Goal: Task Accomplishment & Management: Use online tool/utility

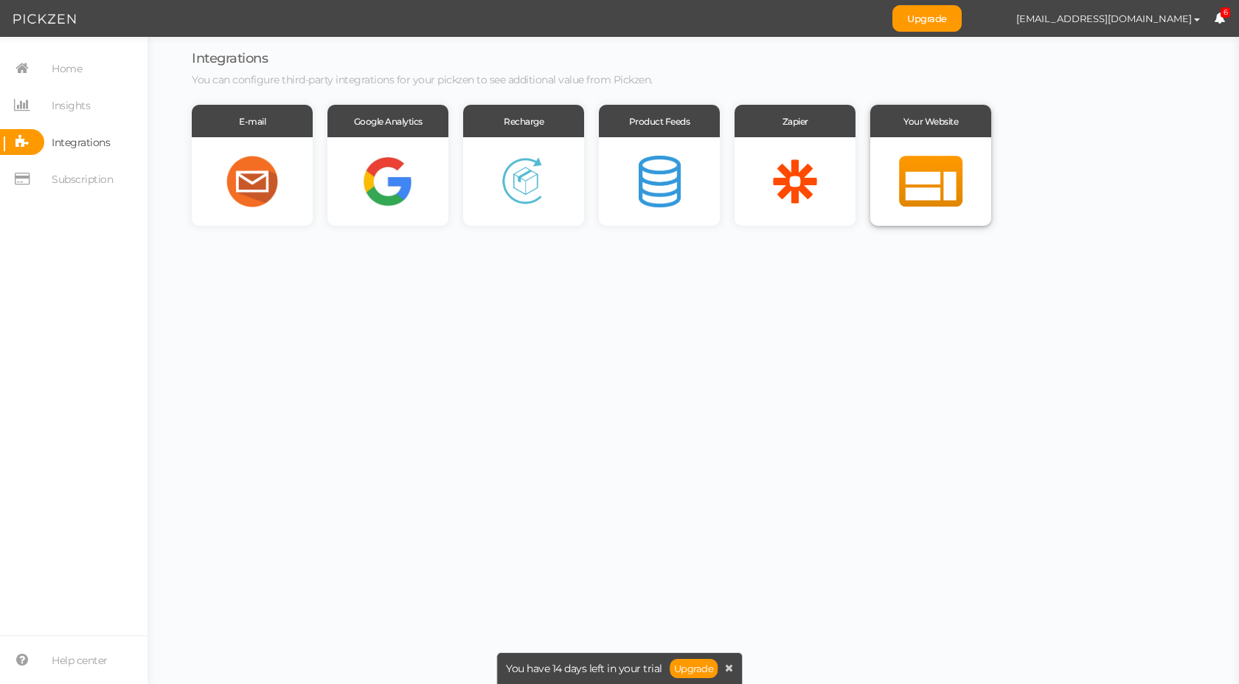
click at [929, 156] on div at bounding box center [931, 181] width 121 height 89
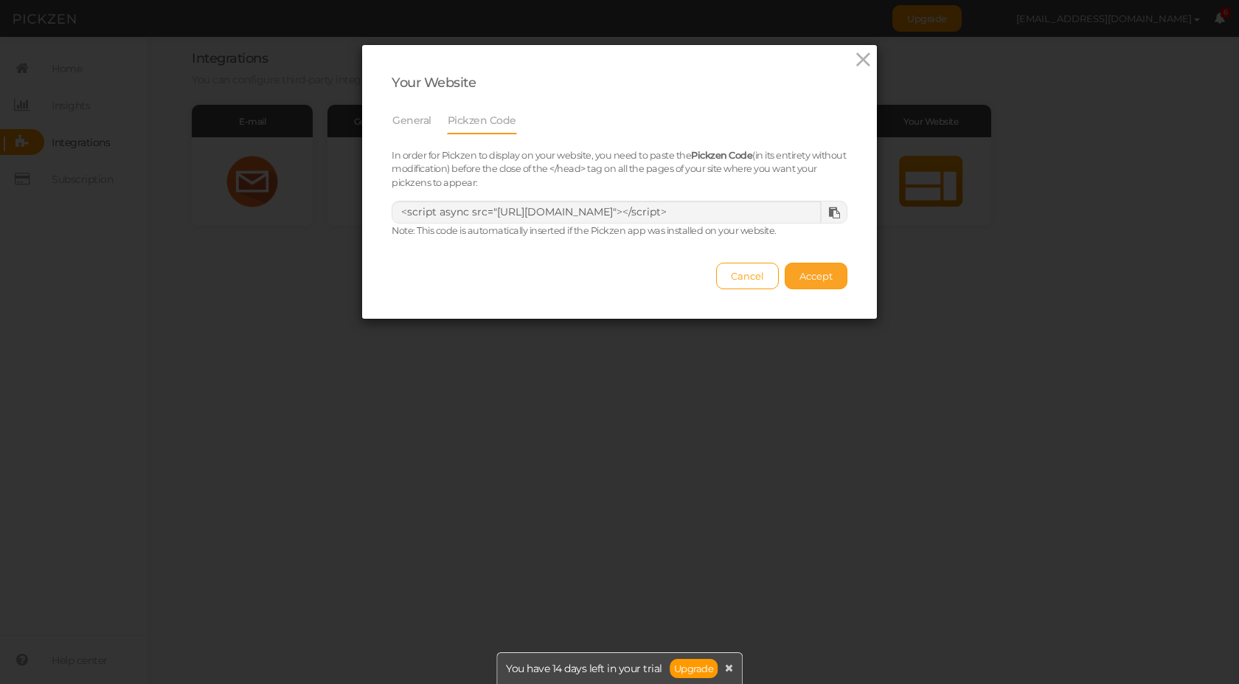
click at [816, 274] on span "Accept" at bounding box center [816, 276] width 33 height 12
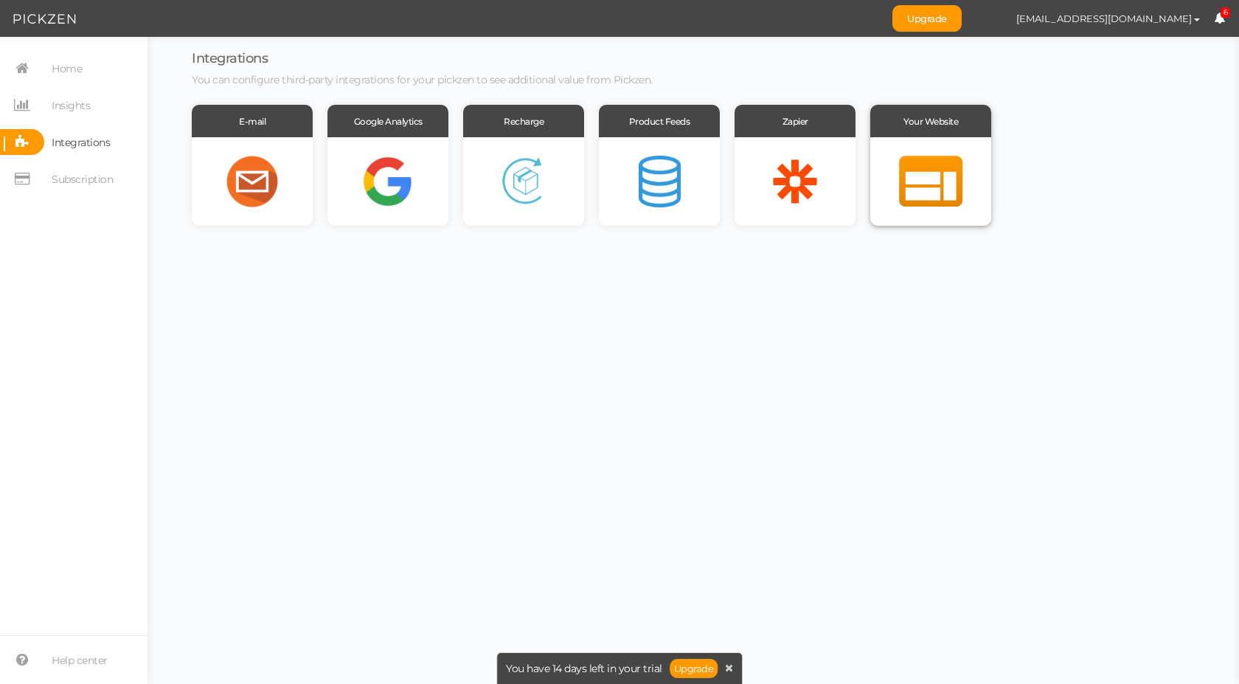
click at [930, 181] on div at bounding box center [931, 181] width 121 height 89
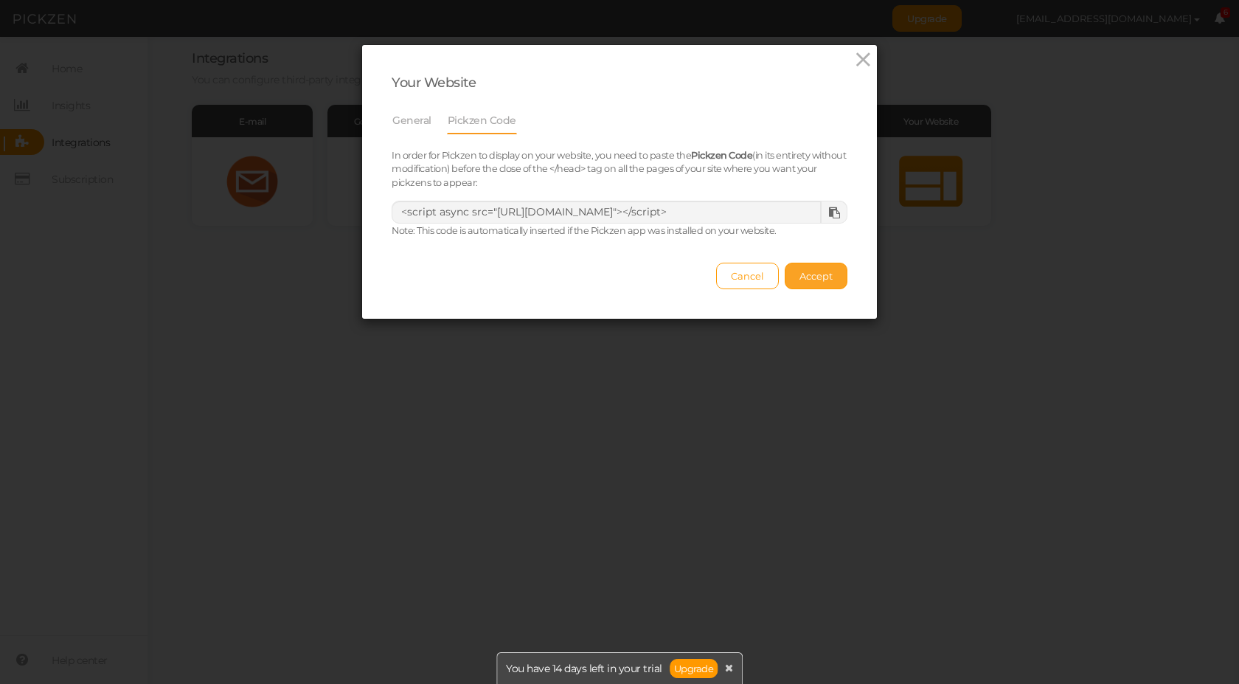
click at [806, 280] on span "Accept" at bounding box center [816, 276] width 33 height 12
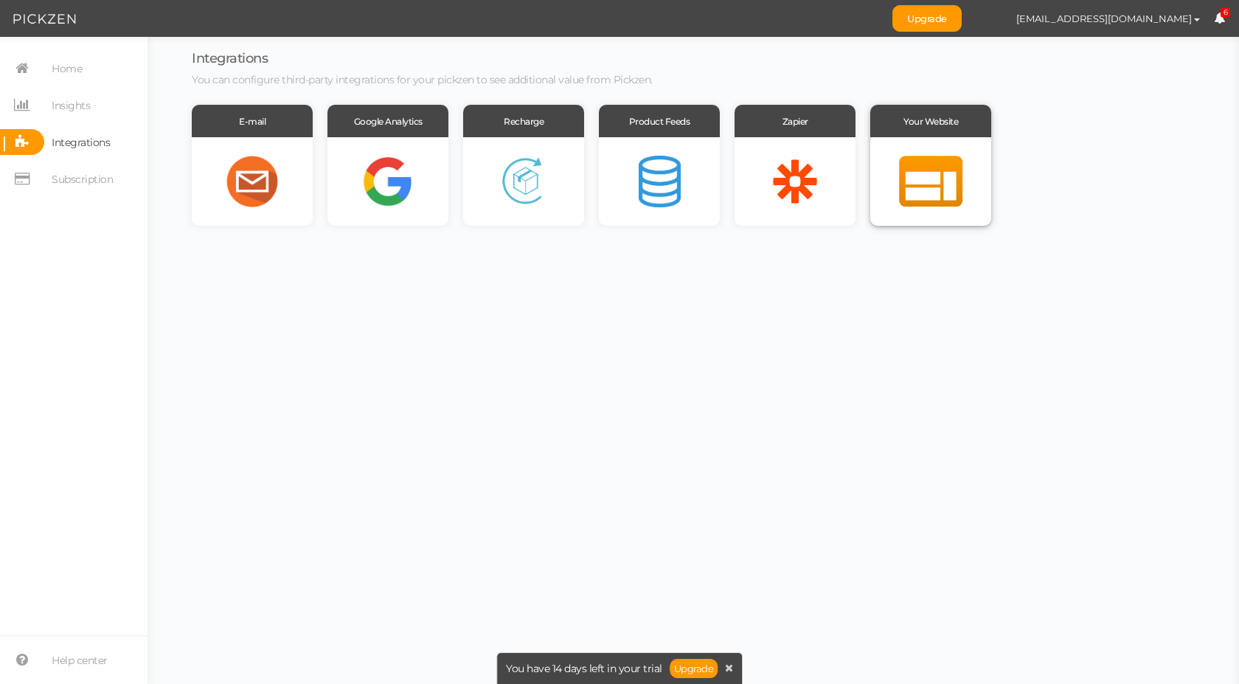
click at [941, 189] on div at bounding box center [931, 181] width 121 height 89
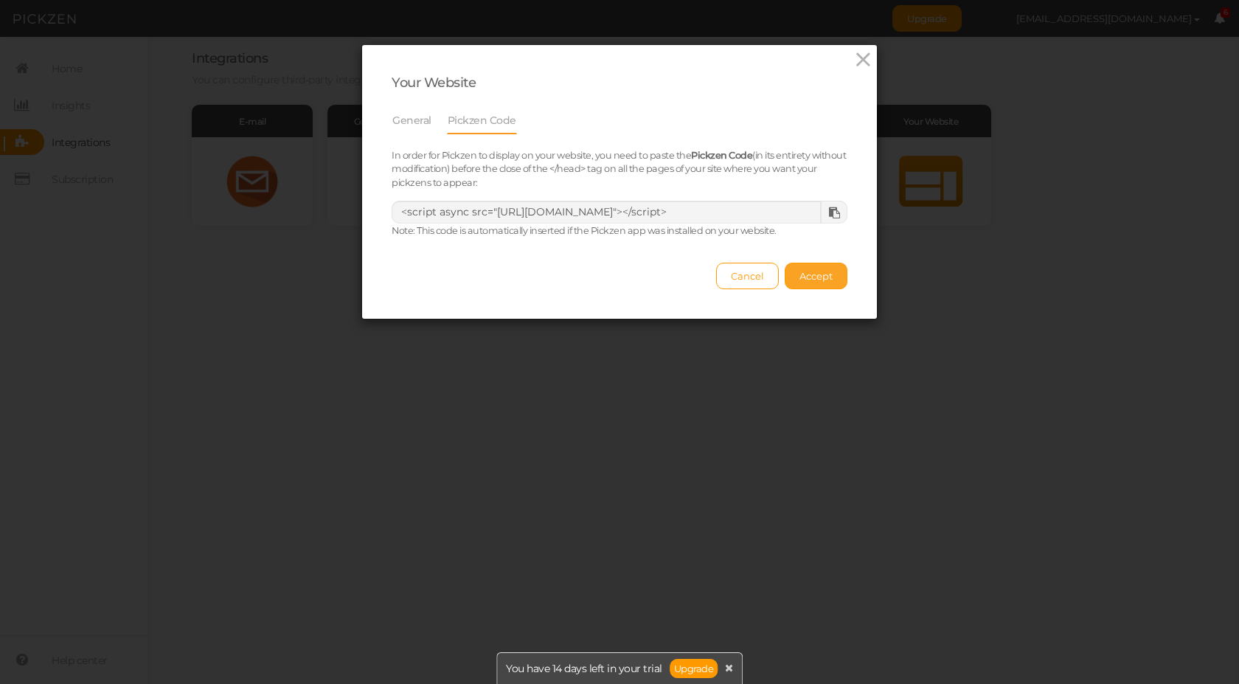
click at [831, 275] on button "Accept" at bounding box center [816, 276] width 63 height 27
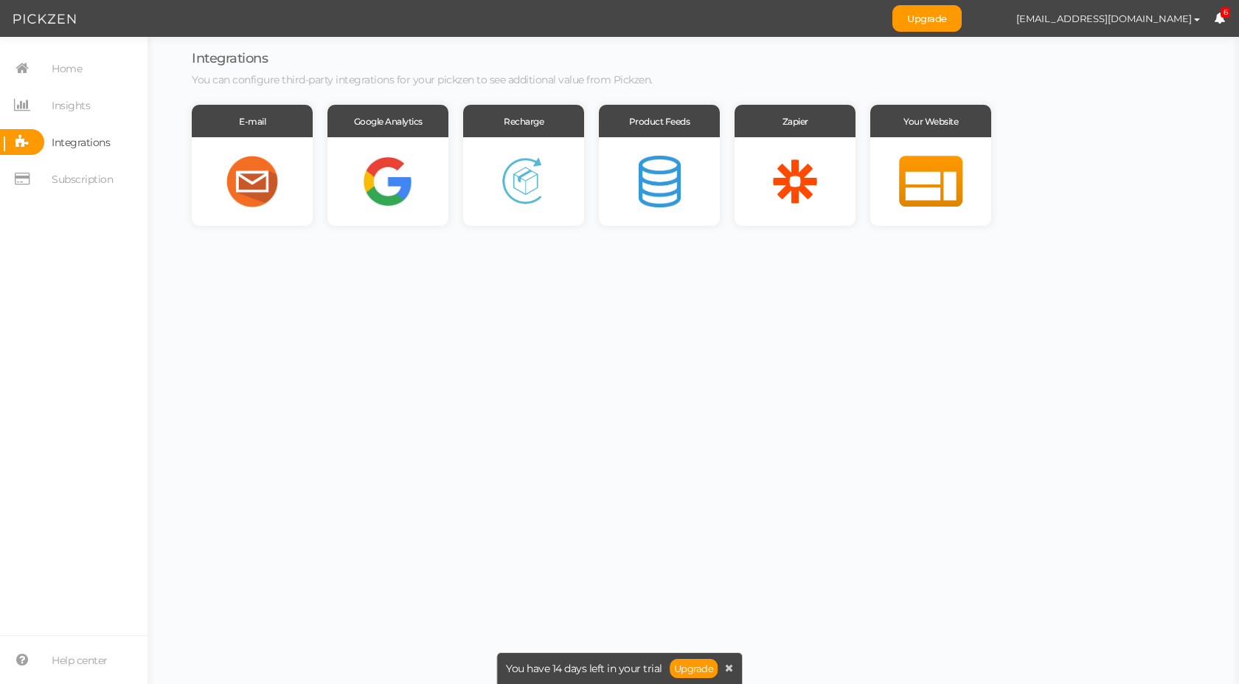
click at [1220, 18] on icon at bounding box center [1219, 18] width 11 height 11
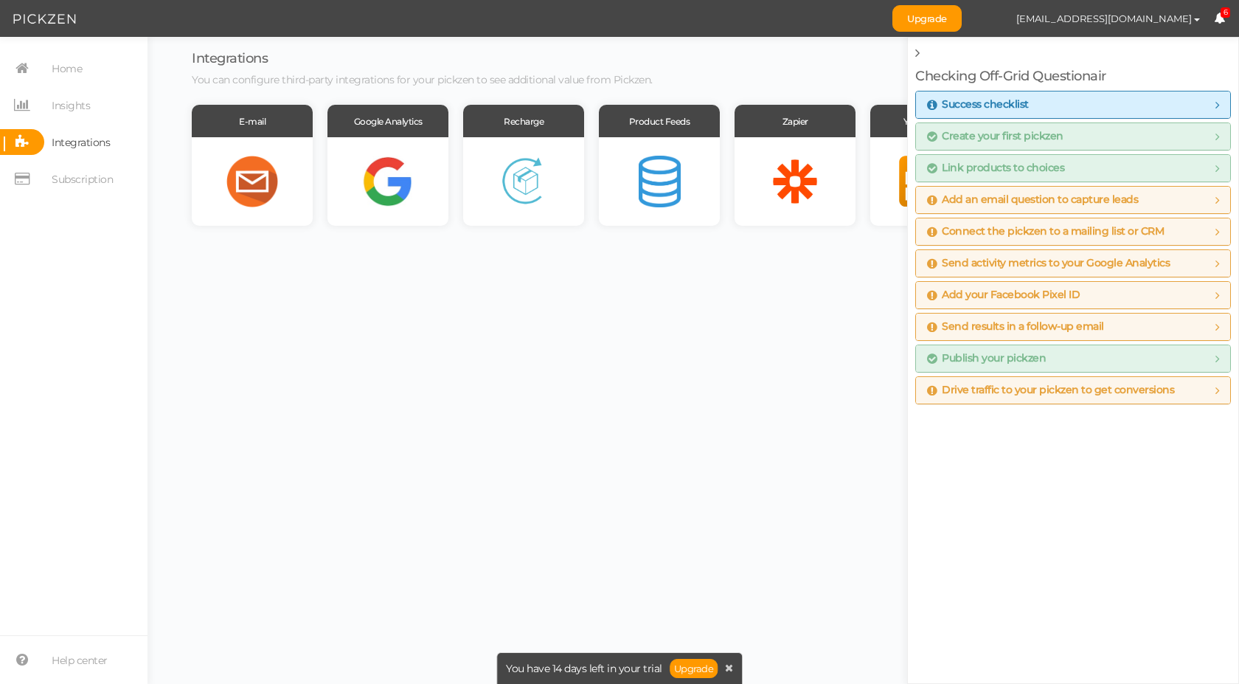
click at [1220, 18] on icon at bounding box center [1219, 18] width 11 height 11
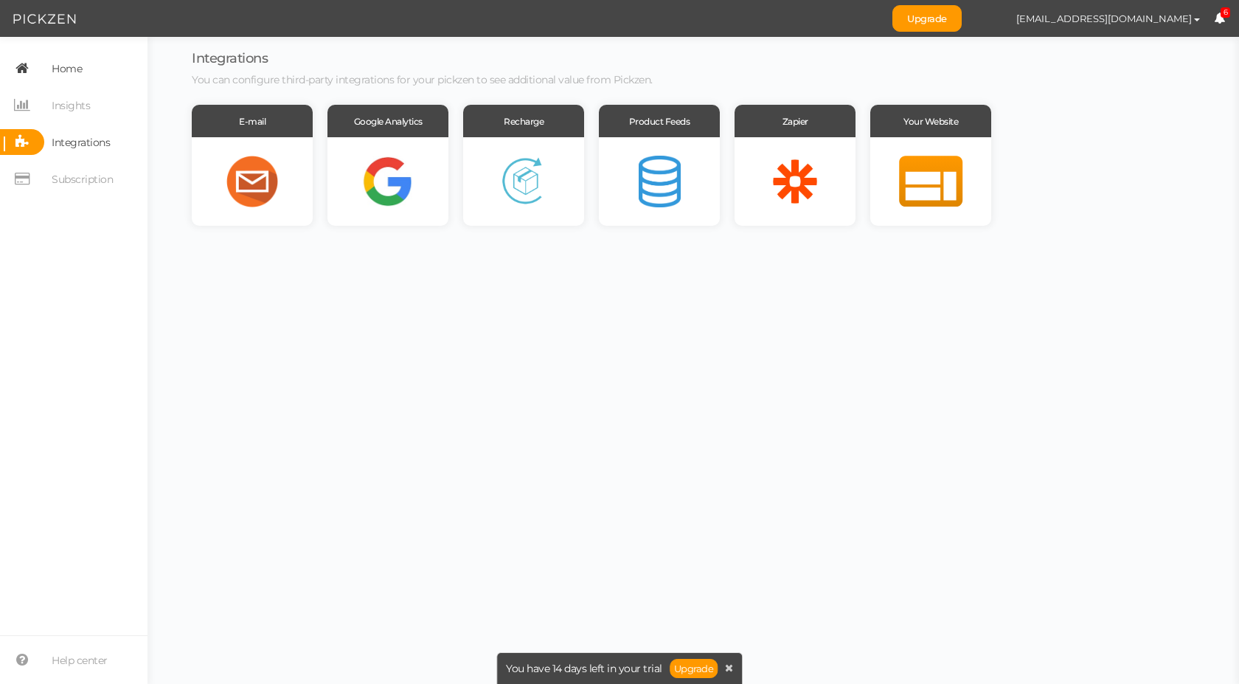
click at [62, 66] on span "Home" at bounding box center [67, 69] width 30 height 24
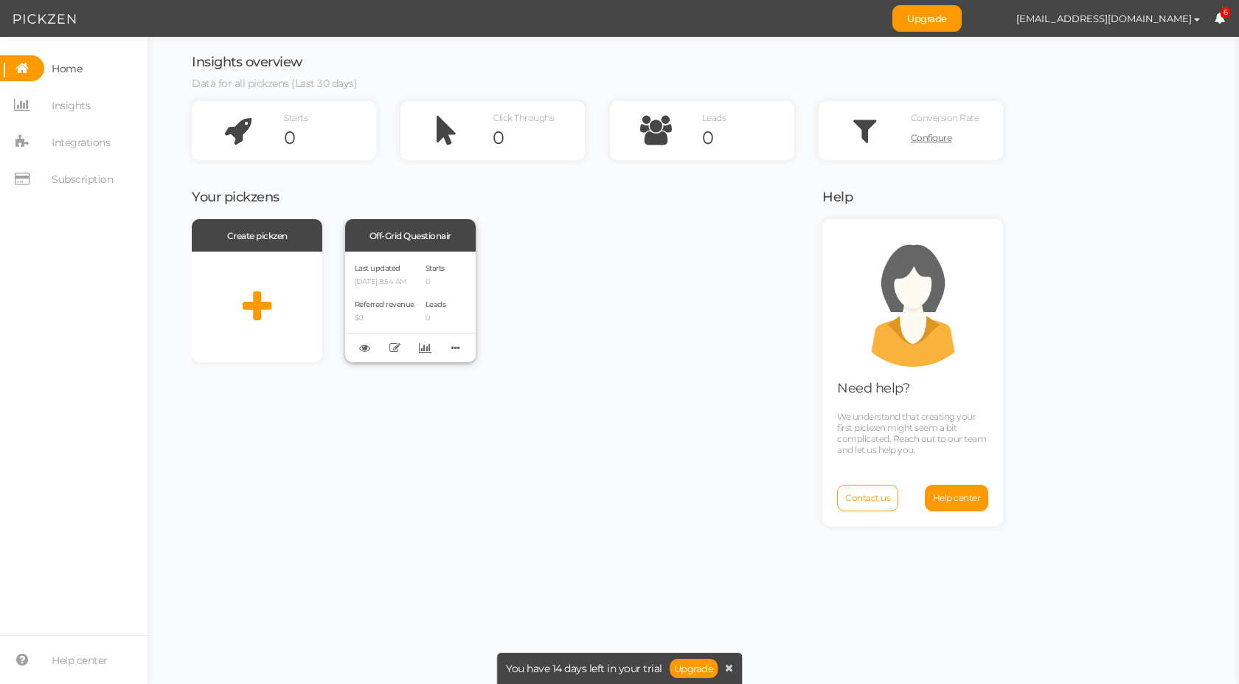
click at [415, 281] on p "08/22/2025 8:54 AM" at bounding box center [385, 282] width 60 height 10
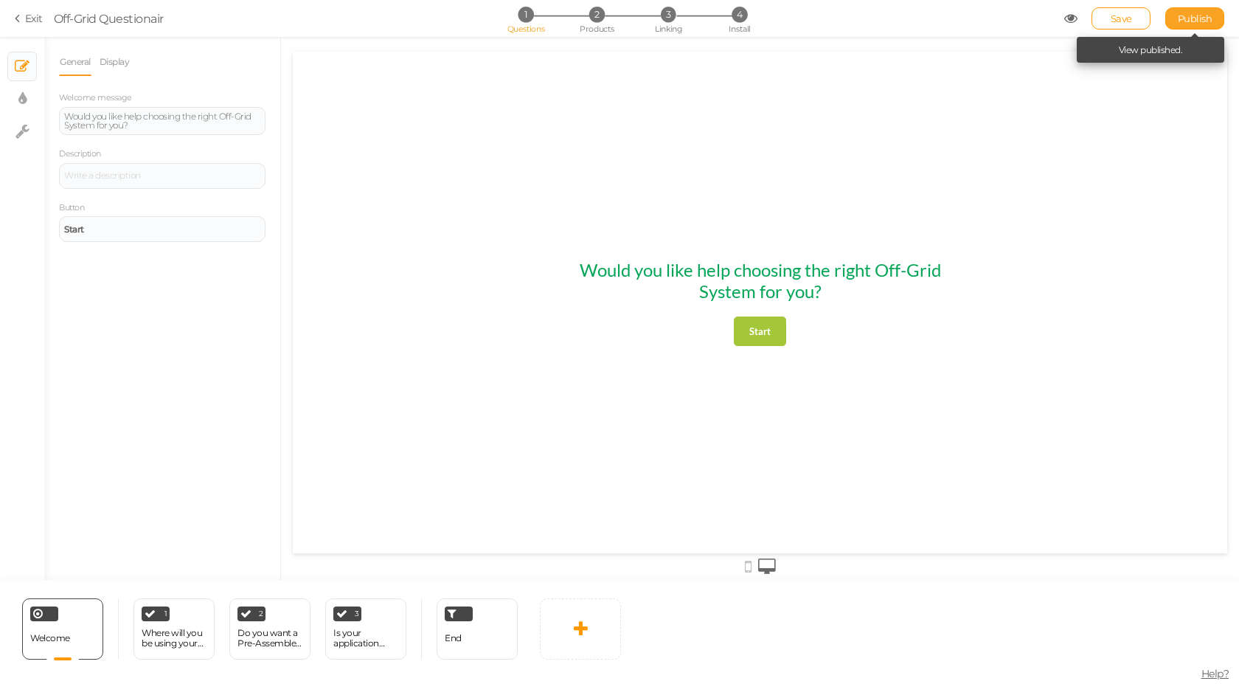
click at [1187, 18] on span "Publish" at bounding box center [1195, 19] width 35 height 12
